Goal: Task Accomplishment & Management: Manage account settings

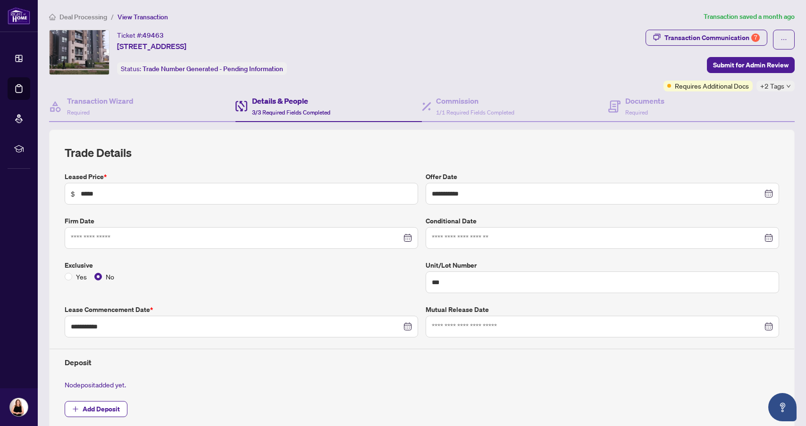
scroll to position [132, 0]
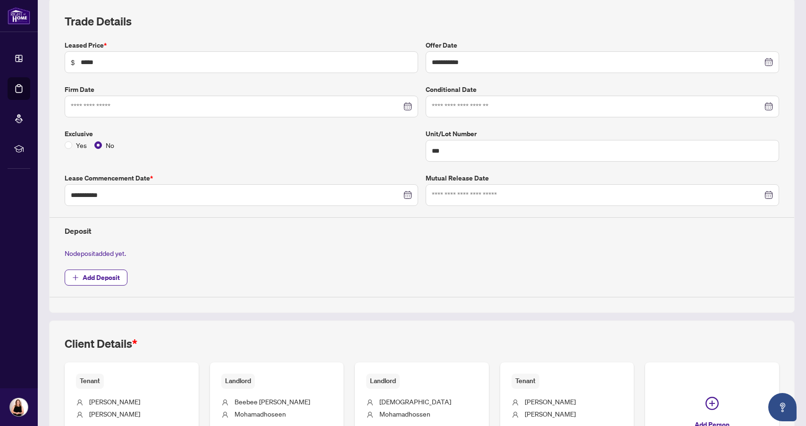
click at [419, 24] on h2 "Trade Details" at bounding box center [422, 21] width 714 height 15
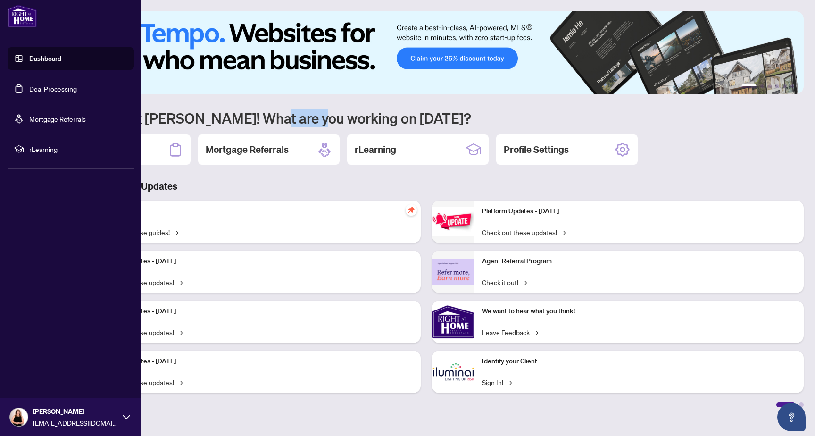
click at [38, 63] on link "Dashboard" at bounding box center [45, 58] width 32 height 8
click at [40, 93] on link "Deal Processing" at bounding box center [53, 88] width 48 height 8
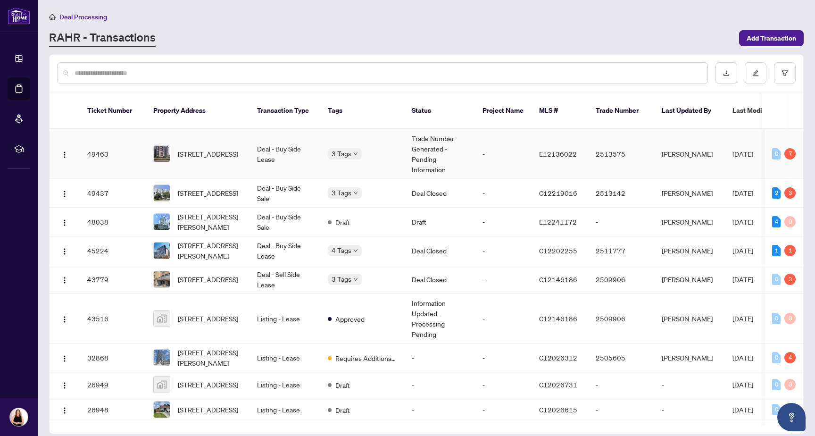
click at [290, 157] on td "Deal - Buy Side Lease" at bounding box center [285, 154] width 71 height 50
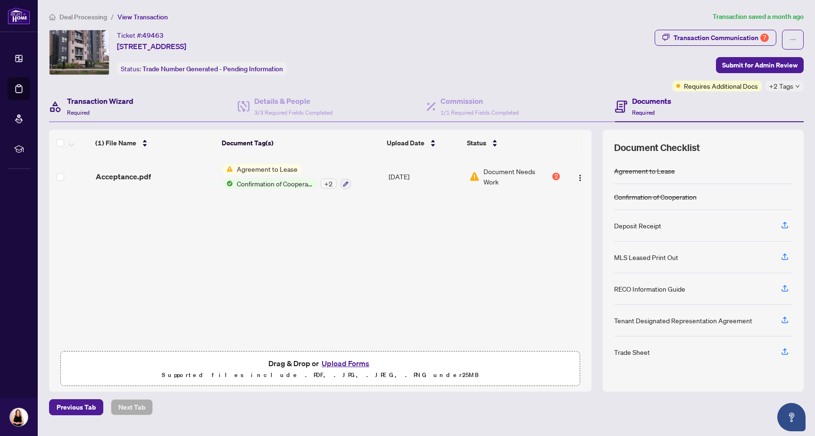
click at [132, 102] on h4 "Transaction Wizard" at bounding box center [100, 100] width 67 height 11
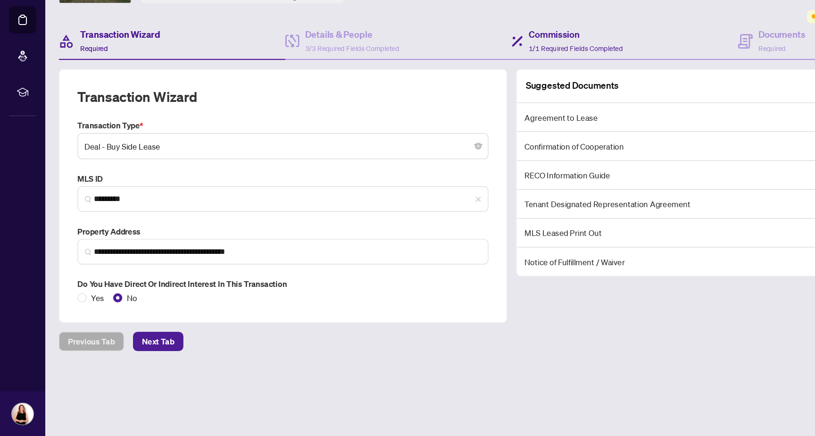
click at [515, 93] on div "Commission 1/1 Required Fields Completed" at bounding box center [520, 107] width 189 height 31
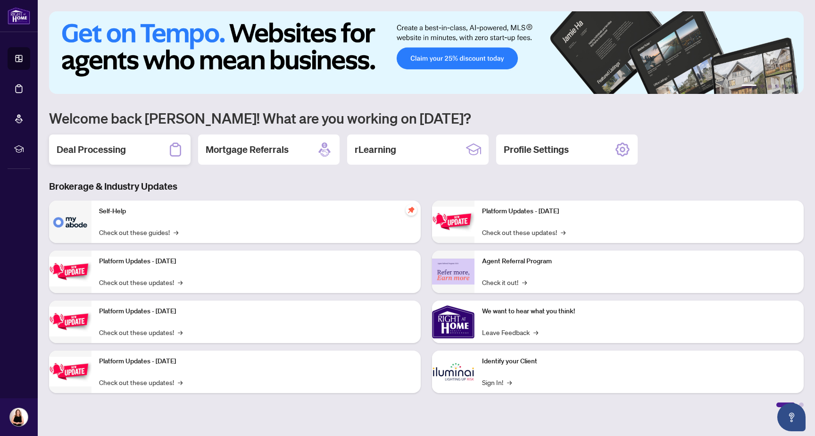
click at [113, 144] on h2 "Deal Processing" at bounding box center [91, 149] width 69 height 13
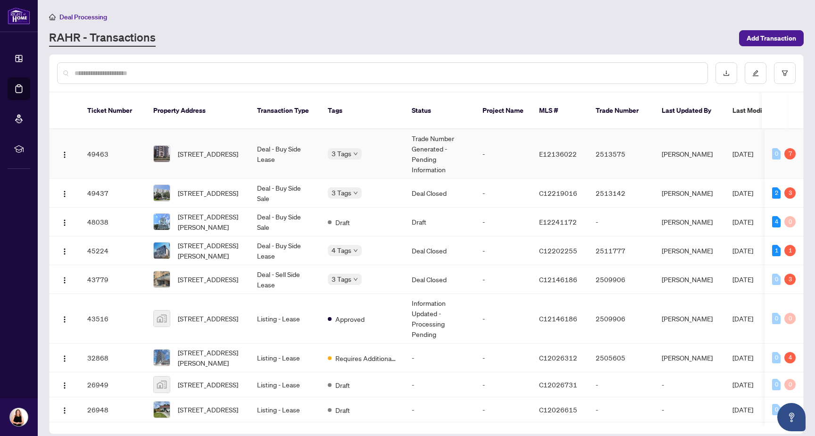
click at [237, 149] on span "[STREET_ADDRESS]" at bounding box center [208, 154] width 60 height 10
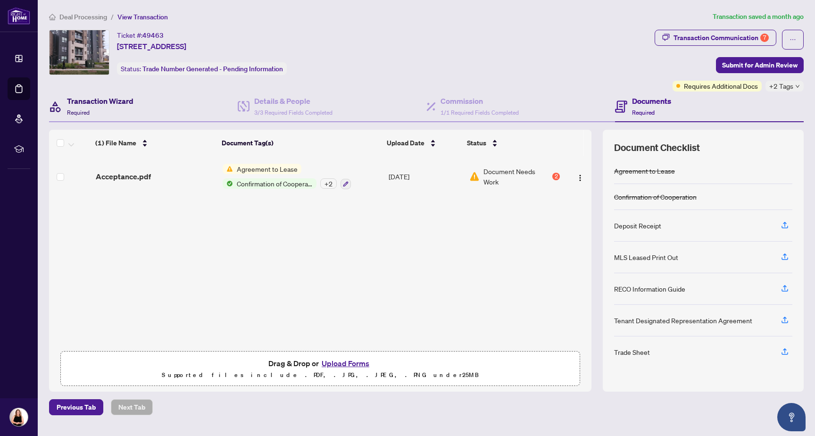
click at [125, 98] on h4 "Transaction Wizard" at bounding box center [100, 100] width 67 height 11
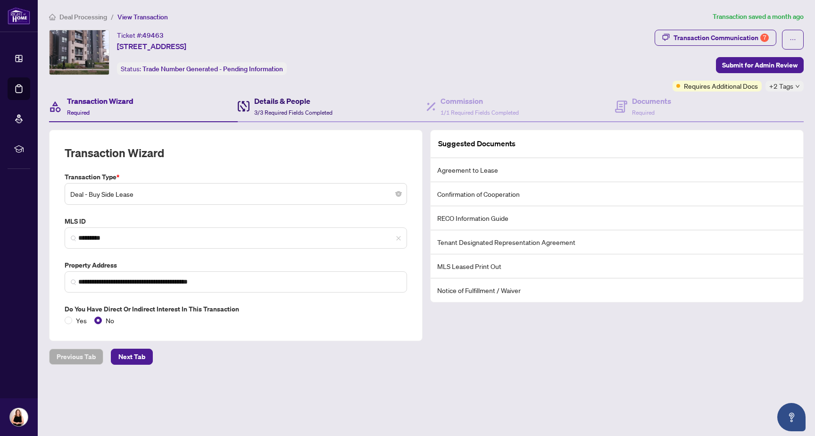
click at [260, 105] on h4 "Details & People" at bounding box center [293, 100] width 78 height 11
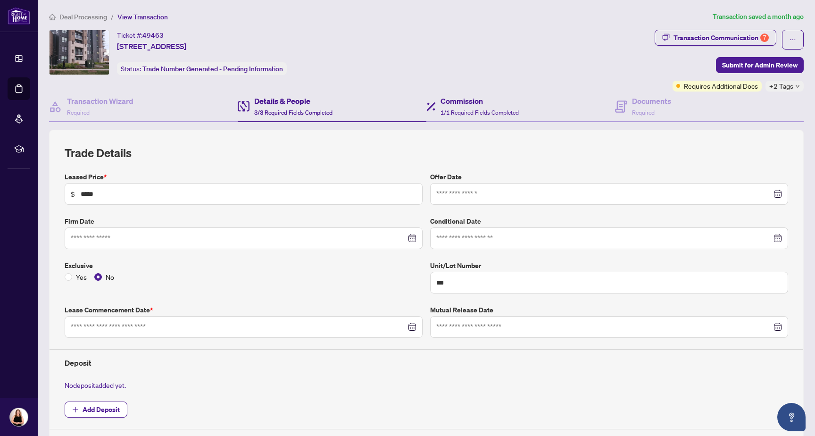
type input "**********"
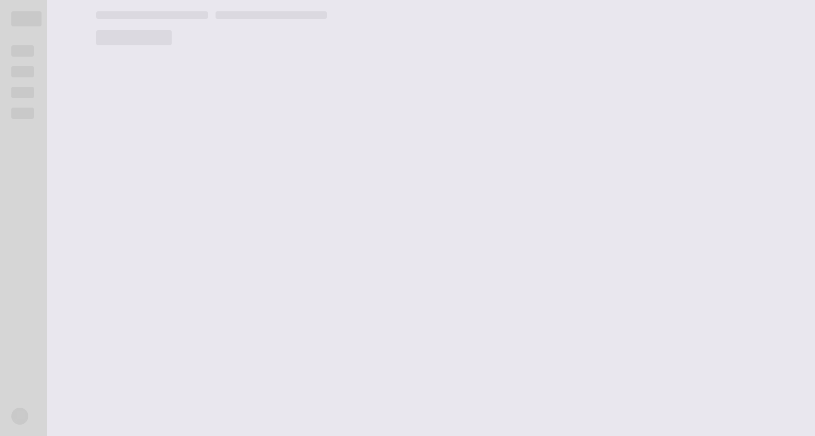
click at [120, 103] on main at bounding box center [450, 218] width 730 height 436
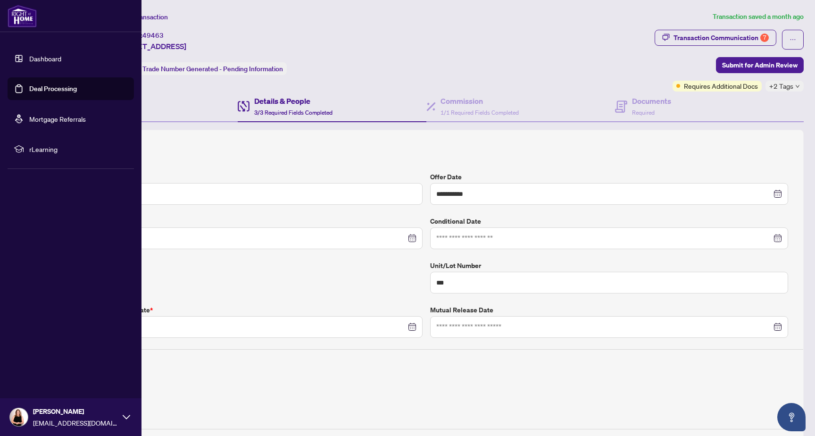
click at [54, 90] on link "Deal Processing" at bounding box center [53, 88] width 48 height 8
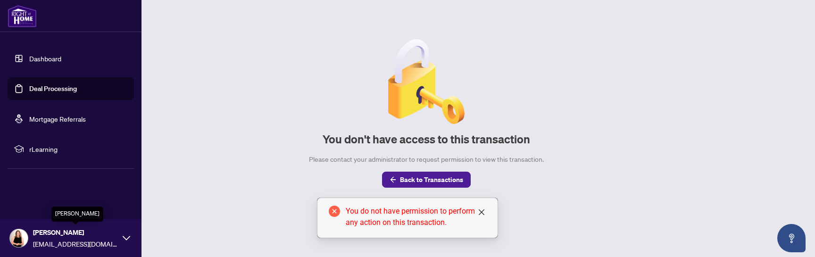
click at [83, 237] on span "[PERSON_NAME]" at bounding box center [75, 232] width 85 height 10
click at [54, 204] on span "Profile Settings" at bounding box center [49, 201] width 45 height 15
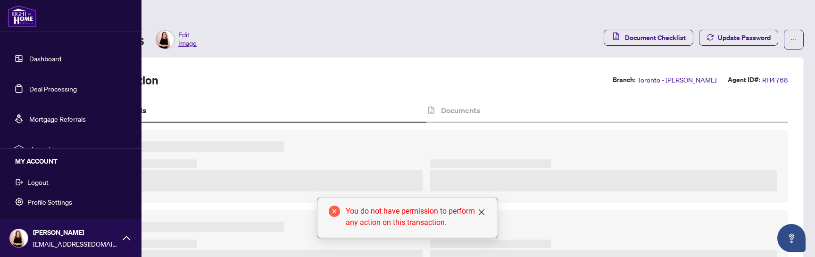
click at [42, 185] on span "Logout" at bounding box center [37, 182] width 21 height 15
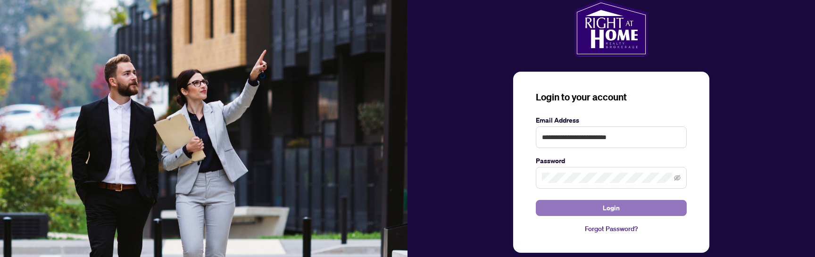
click at [598, 206] on button "Login" at bounding box center [611, 208] width 151 height 16
